Goal: Check status: Check status

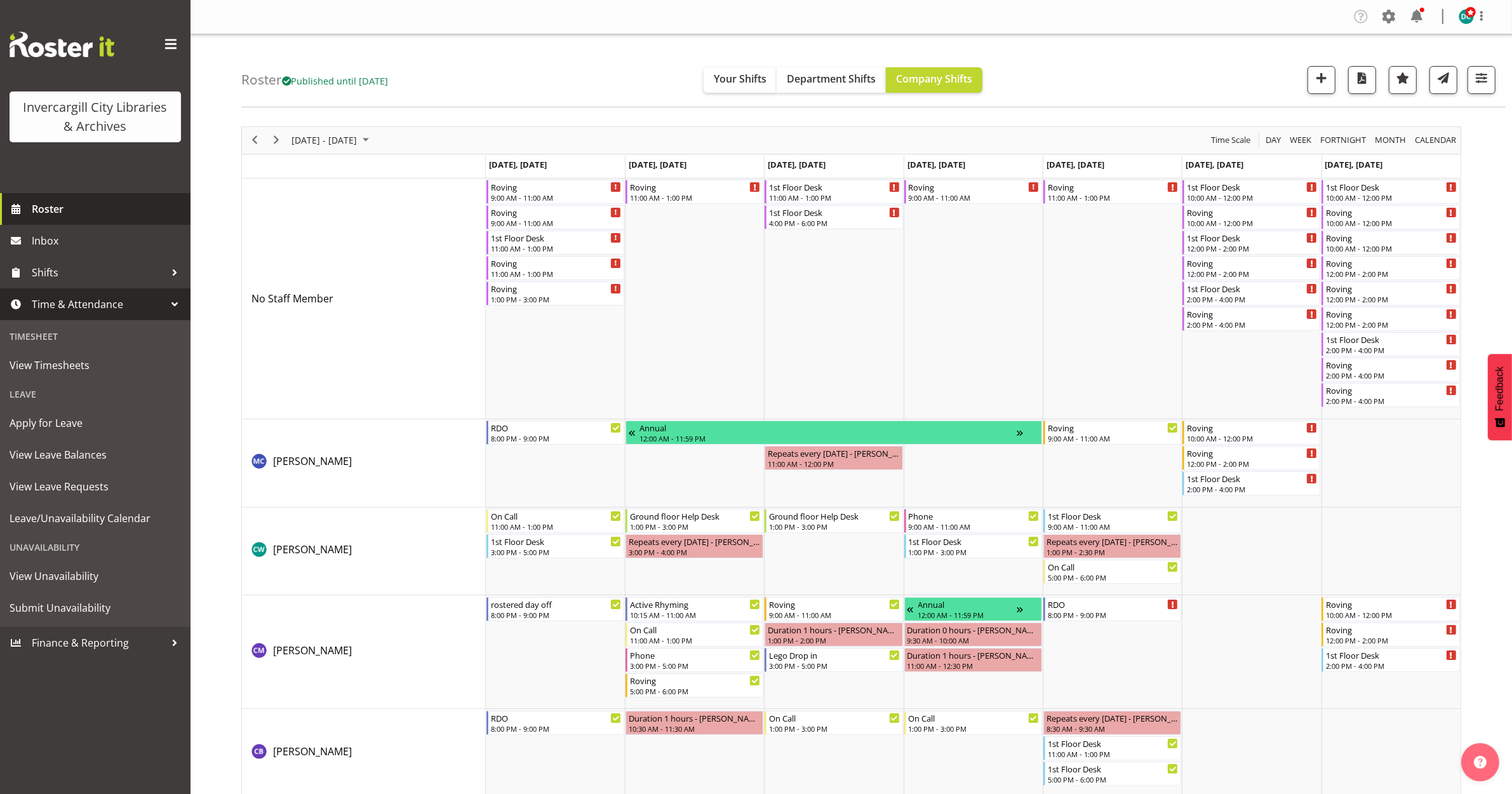
click at [68, 204] on span "Roster" at bounding box center [108, 209] width 153 height 19
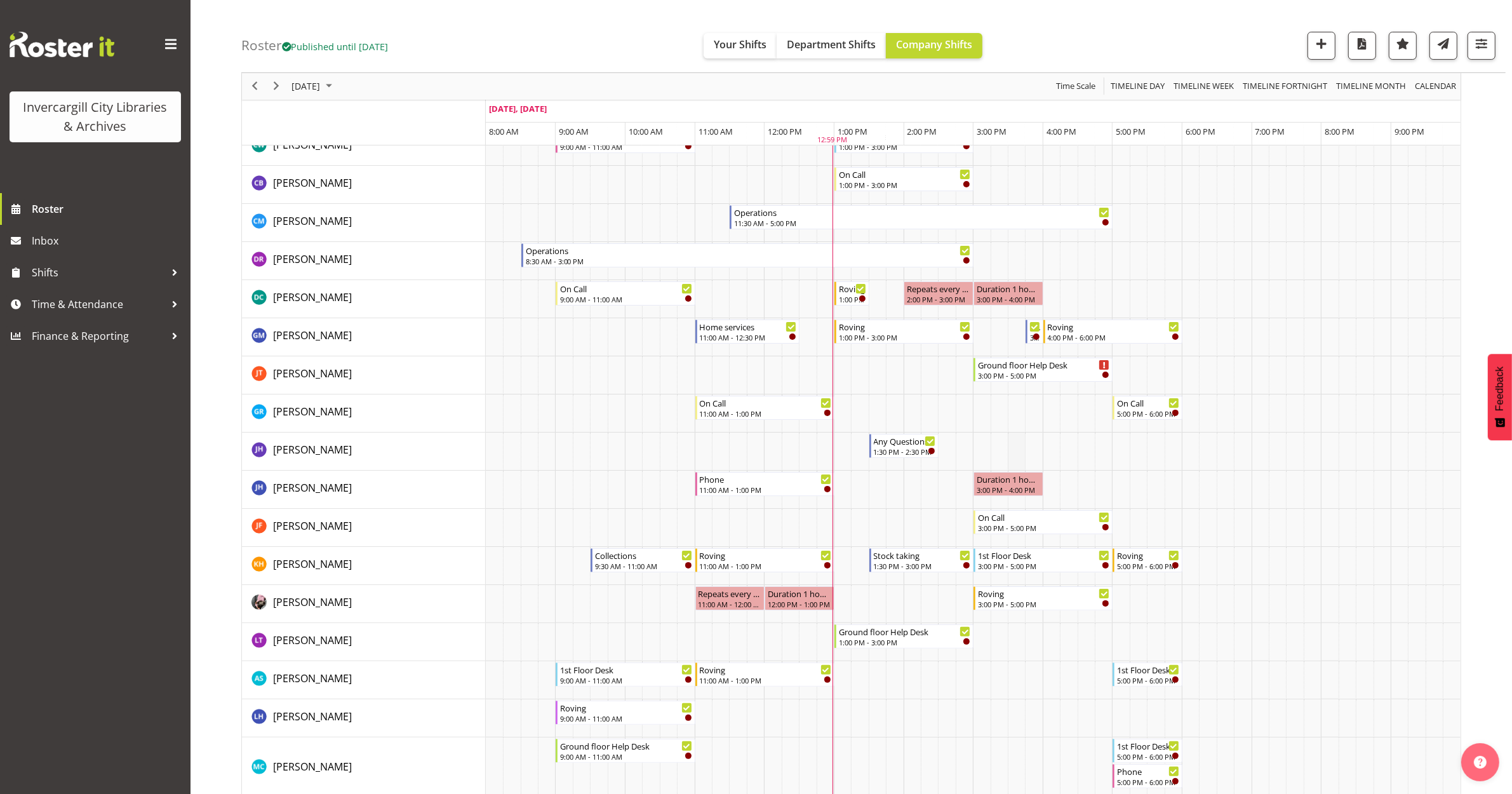
scroll to position [159, 0]
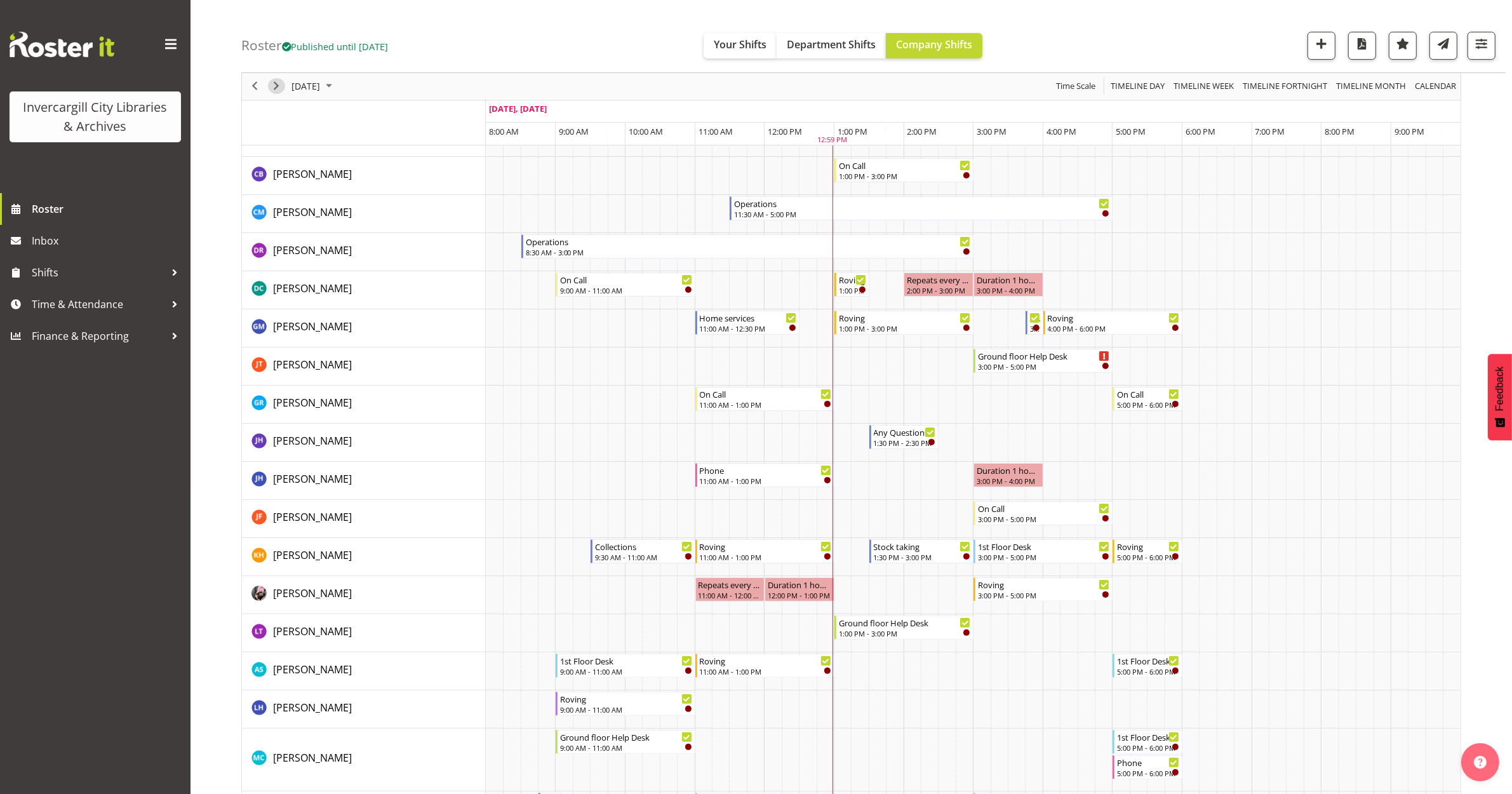
click at [281, 87] on span "Next" at bounding box center [276, 87] width 15 height 16
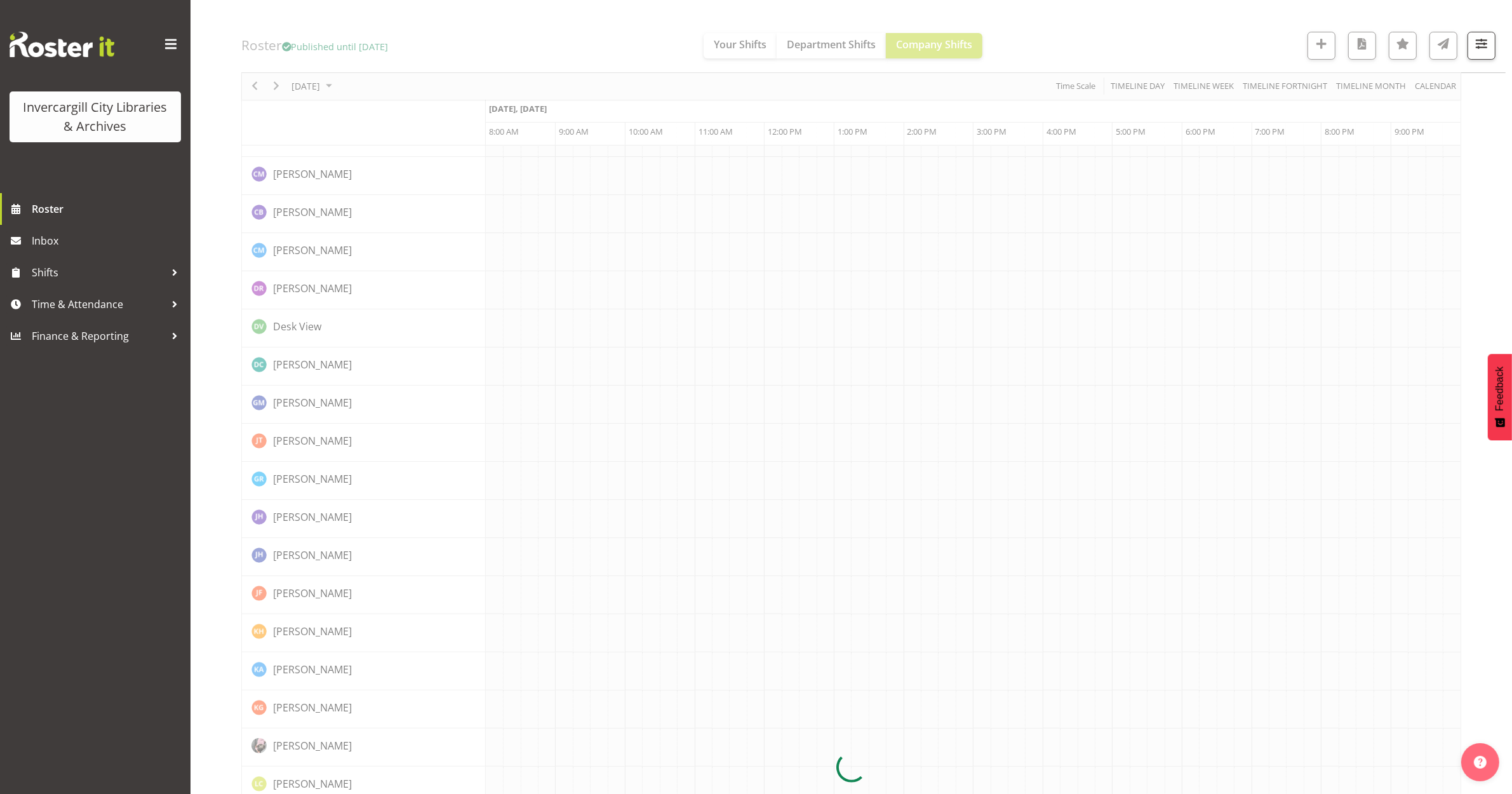
scroll to position [0, 0]
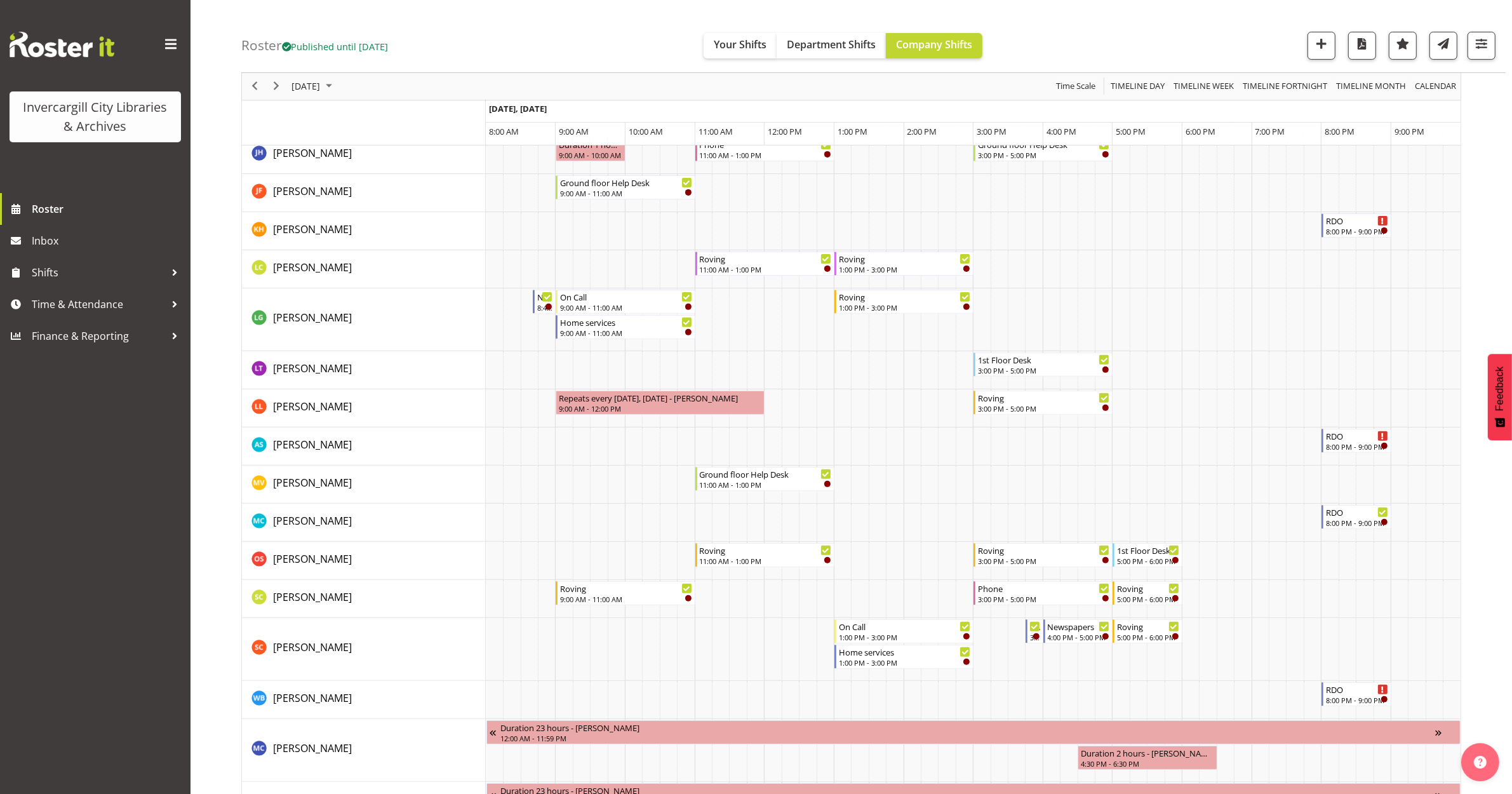
scroll to position [476, 0]
